Goal: Task Accomplishment & Management: Manage account settings

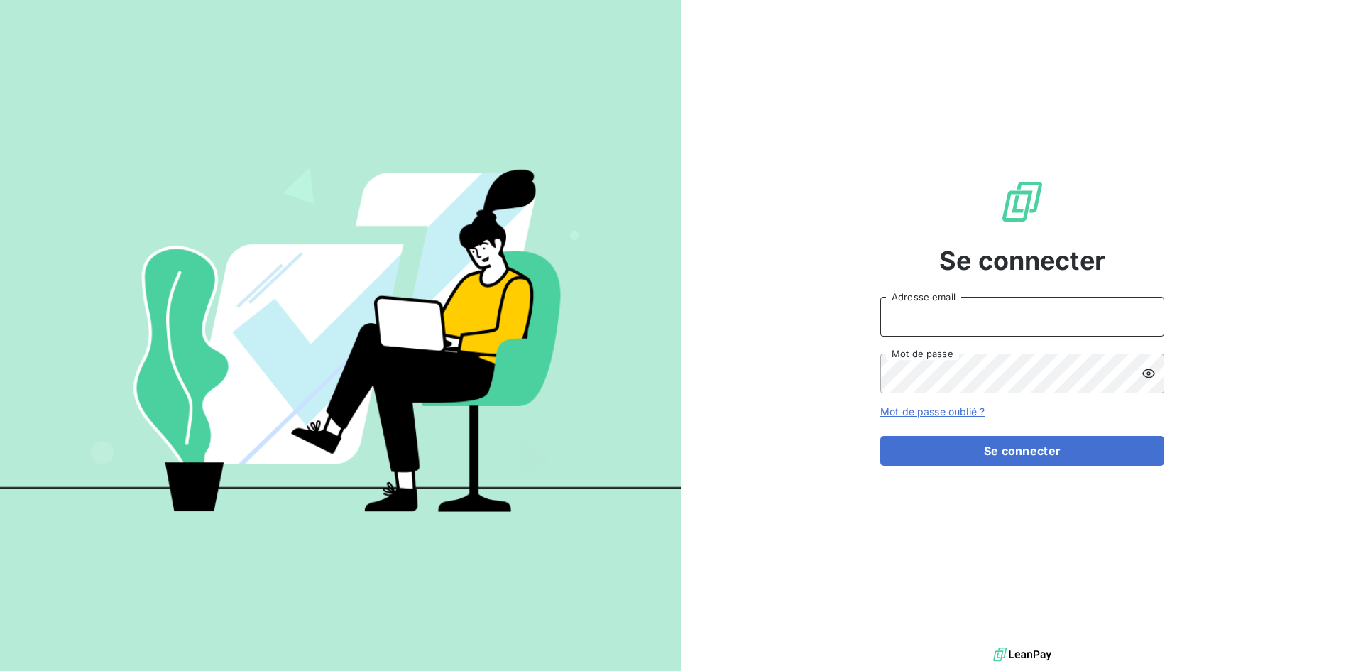
click at [979, 306] on input "Adresse email" at bounding box center [1022, 317] width 284 height 40
type input "[EMAIL_ADDRESS][DOMAIN_NAME]"
click at [880, 436] on button "Se connecter" at bounding box center [1022, 451] width 284 height 30
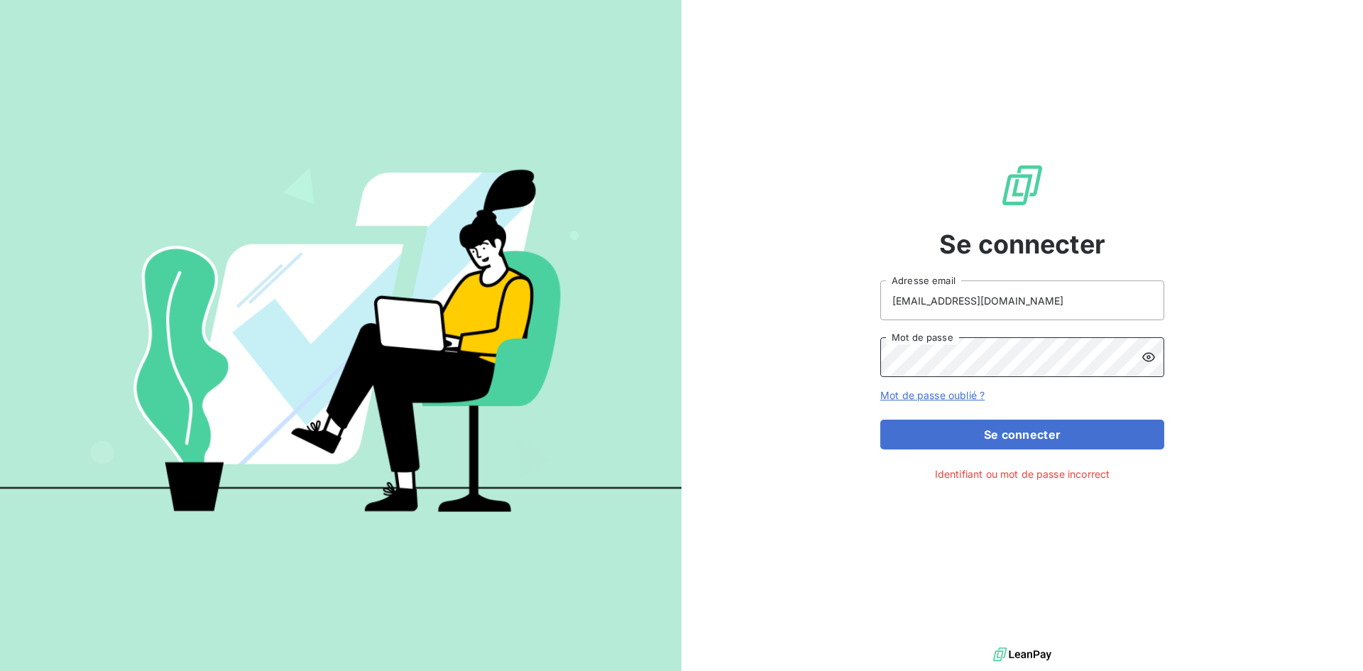
click at [880, 419] on button "Se connecter" at bounding box center [1022, 434] width 284 height 30
click at [776, 345] on div "Se connecter [EMAIL_ADDRESS][DOMAIN_NAME] Adresse email Mot de passe Mot de pas…" at bounding box center [1021, 322] width 681 height 644
click at [880, 419] on button "Se connecter" at bounding box center [1022, 434] width 284 height 30
drag, startPoint x: 1075, startPoint y: 302, endPoint x: 1188, endPoint y: 281, distance: 114.7
click at [1188, 281] on div "Se connecter [EMAIL_ADDRESS][DOMAIN_NAME] Adresse email Mot de passe Mot de pas…" at bounding box center [1021, 322] width 681 height 644
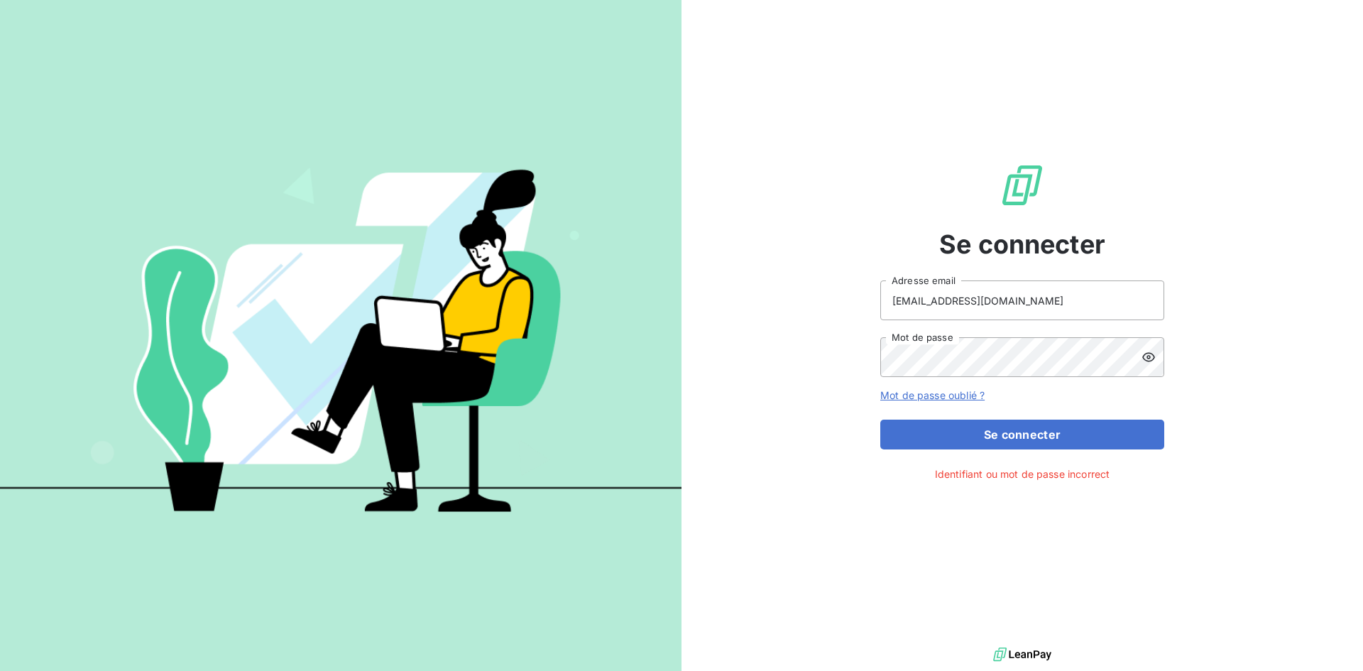
click at [1072, 323] on div "[EMAIL_ADDRESS][DOMAIN_NAME] Adresse email Mot de passe" at bounding box center [1022, 328] width 284 height 97
